Goal: Navigation & Orientation: Find specific page/section

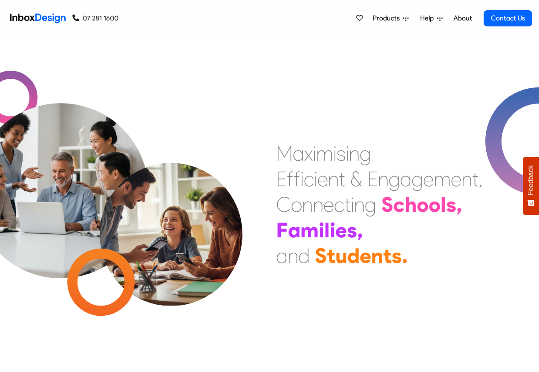
click at [186, 17] on div "Products Mobile APP Pricing Free Webinars & Training Browse all Features Login …" at bounding box center [325, 18] width 414 height 37
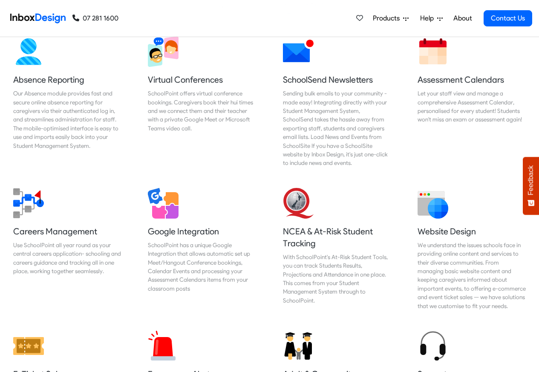
scroll to position [716, 0]
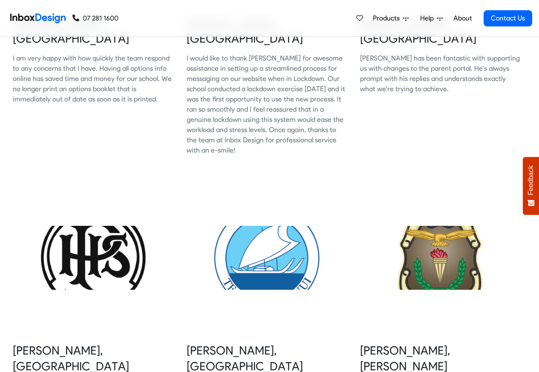
scroll to position [358, 0]
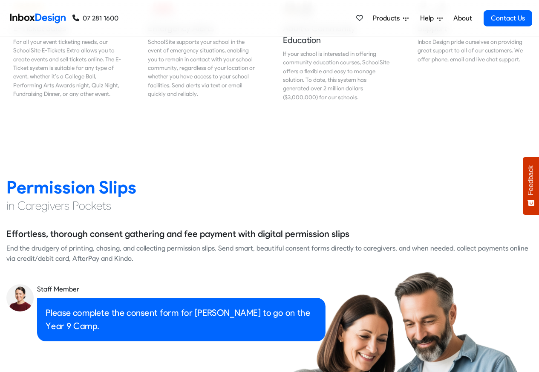
scroll to position [1074, 0]
